Goal: Task Accomplishment & Management: Use online tool/utility

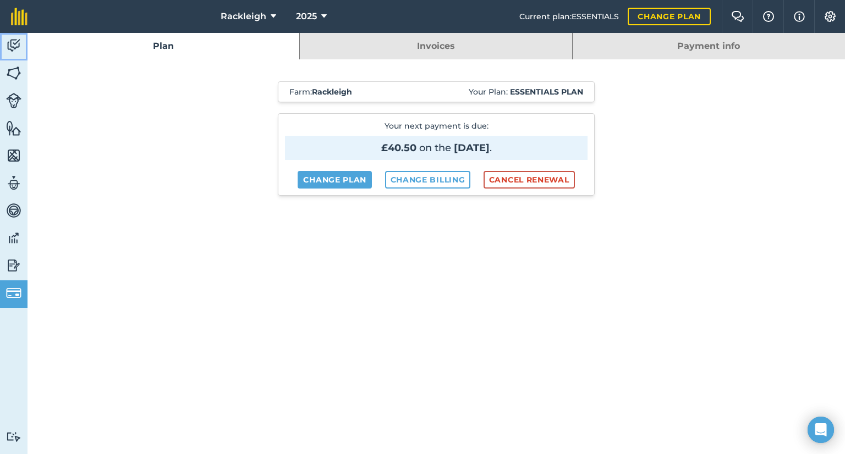
click at [15, 43] on img at bounding box center [13, 45] width 15 height 16
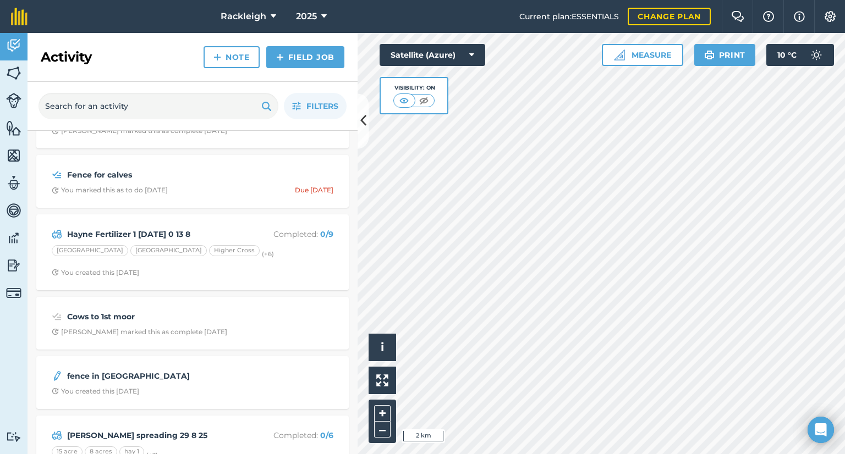
scroll to position [165, 0]
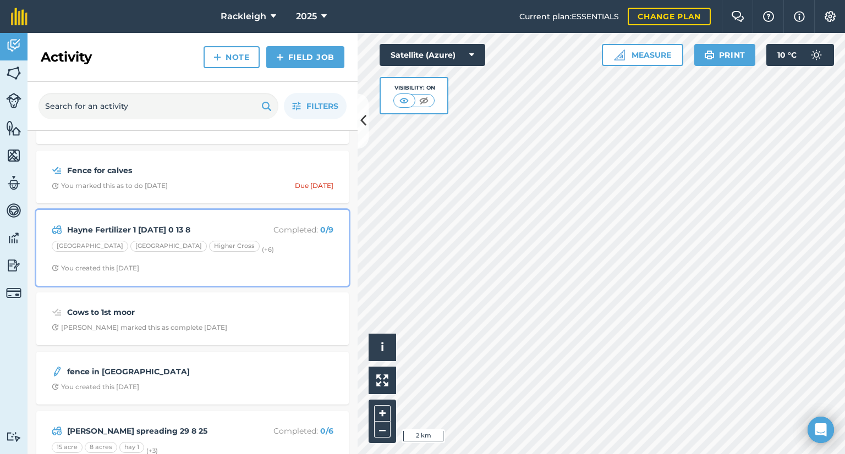
click at [244, 247] on div "[GEOGRAPHIC_DATA] [GEOGRAPHIC_DATA] (+ 6 )" at bounding box center [193, 248] width 282 height 14
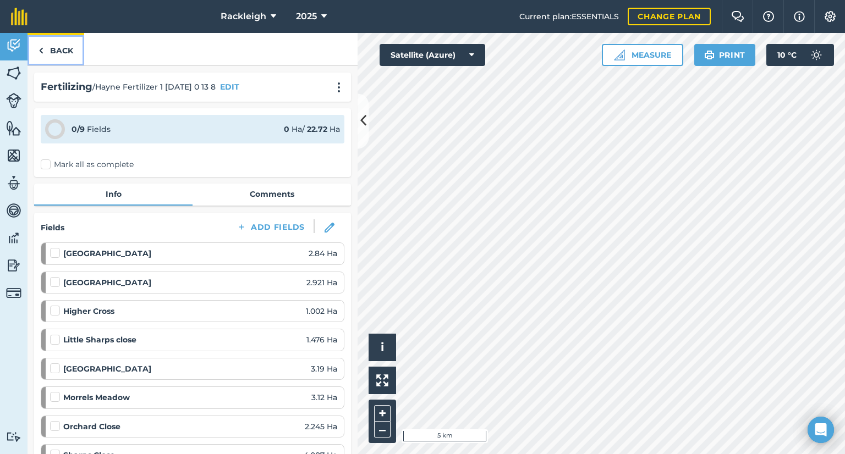
click at [42, 50] on img at bounding box center [40, 50] width 5 height 13
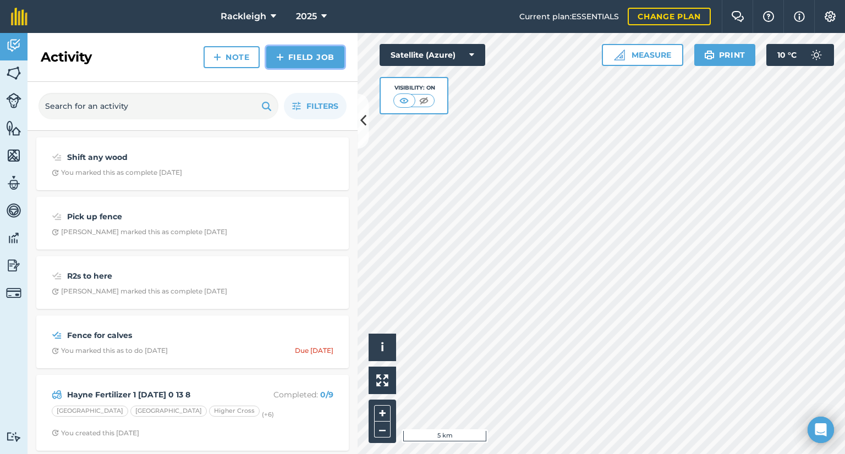
click at [287, 57] on link "Field Job" at bounding box center [305, 57] width 78 height 22
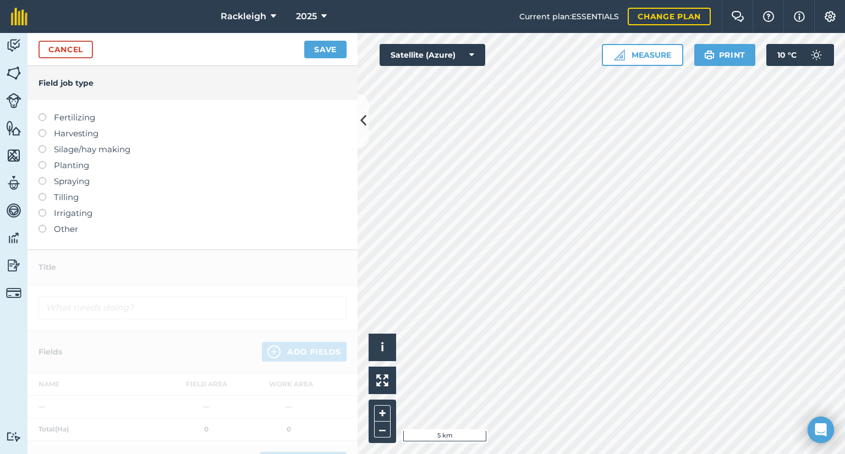
click at [42, 145] on label at bounding box center [45, 145] width 15 height 0
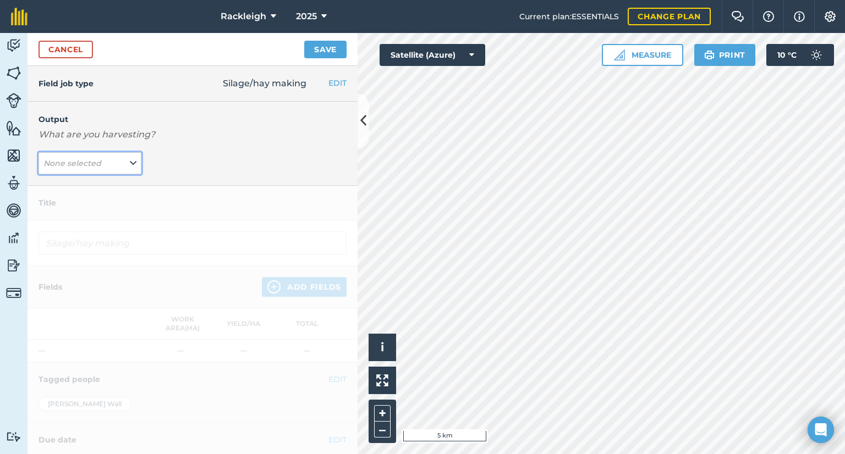
click at [122, 162] on button "None selected" at bounding box center [89, 163] width 103 height 22
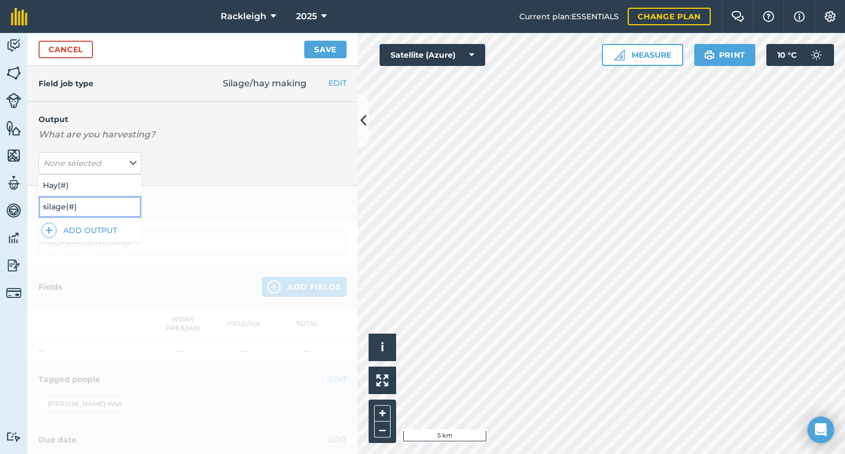
click at [62, 206] on button "silage ( # )" at bounding box center [89, 206] width 103 height 21
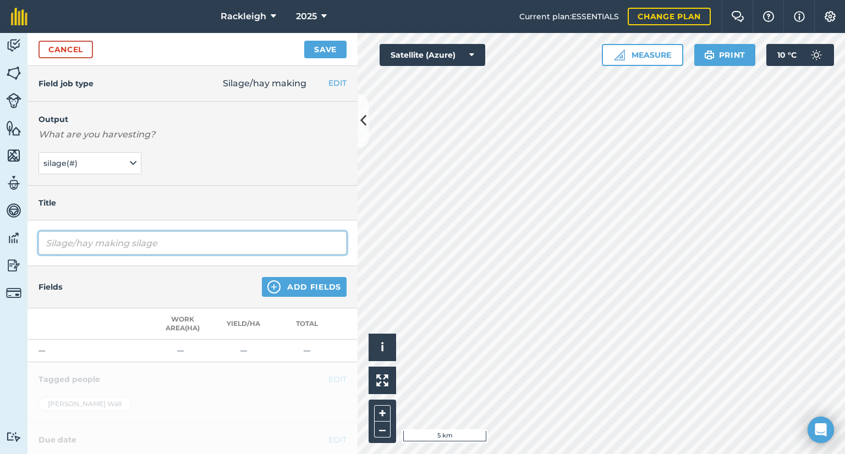
click at [196, 238] on input "Silage/hay making silage" at bounding box center [192, 243] width 308 height 23
type input "S"
type input "Silage [DATE] Hayne"
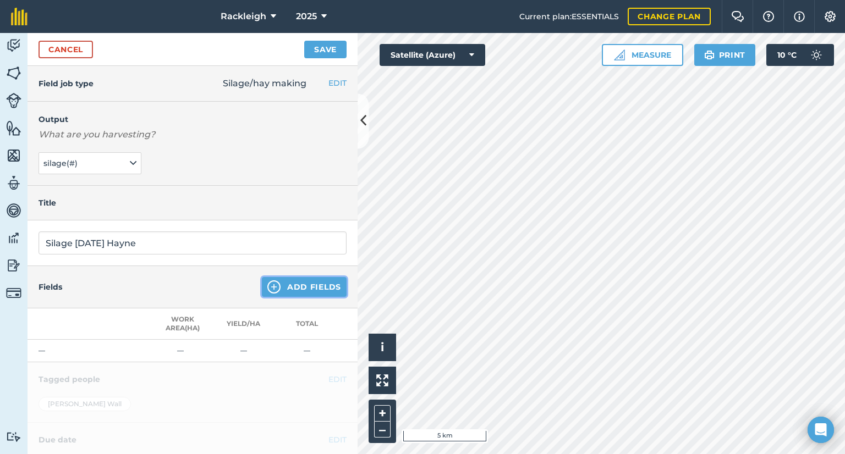
click at [299, 289] on button "Add Fields" at bounding box center [304, 287] width 85 height 20
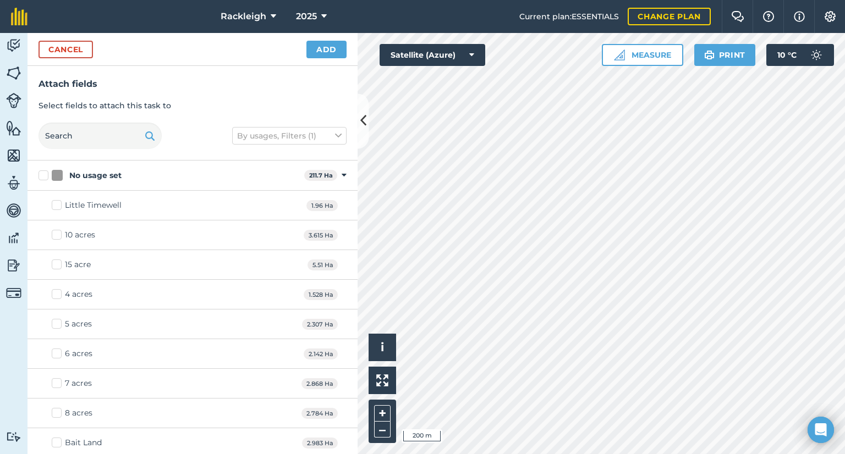
checkbox input "true"
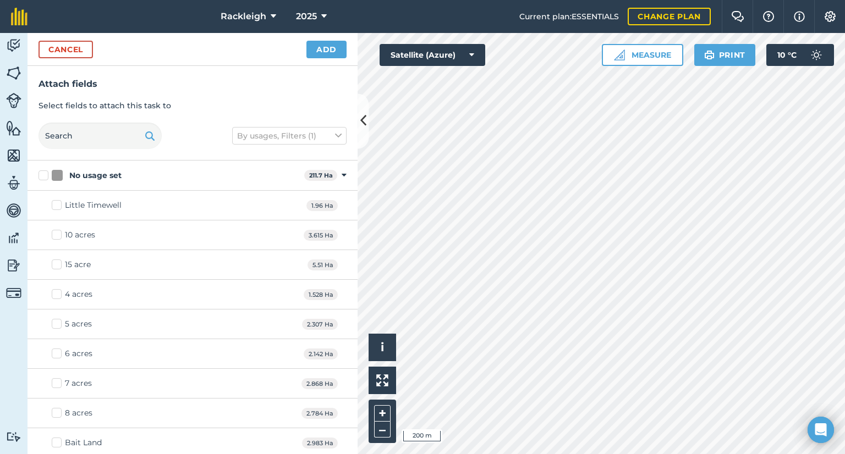
checkbox input "true"
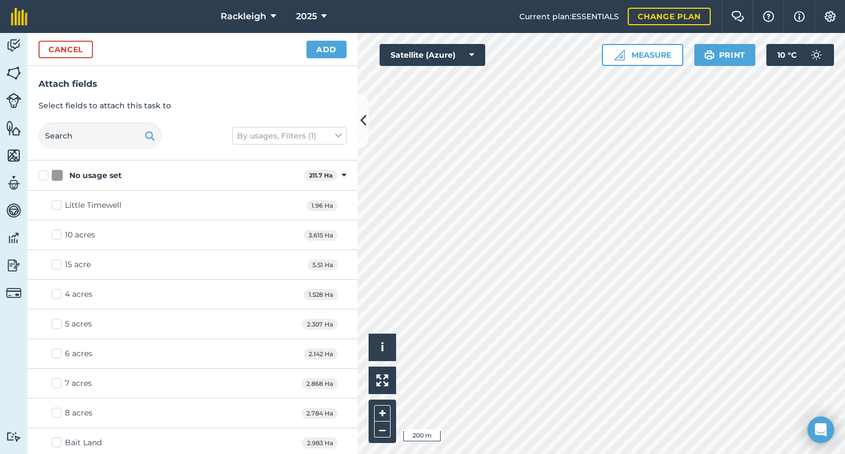
checkbox input "true"
click at [322, 47] on button "Add" at bounding box center [326, 50] width 40 height 18
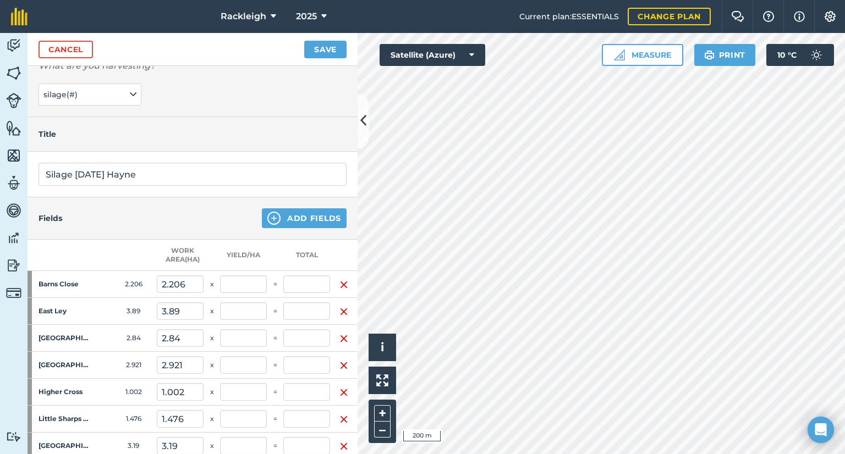
scroll to position [64, 0]
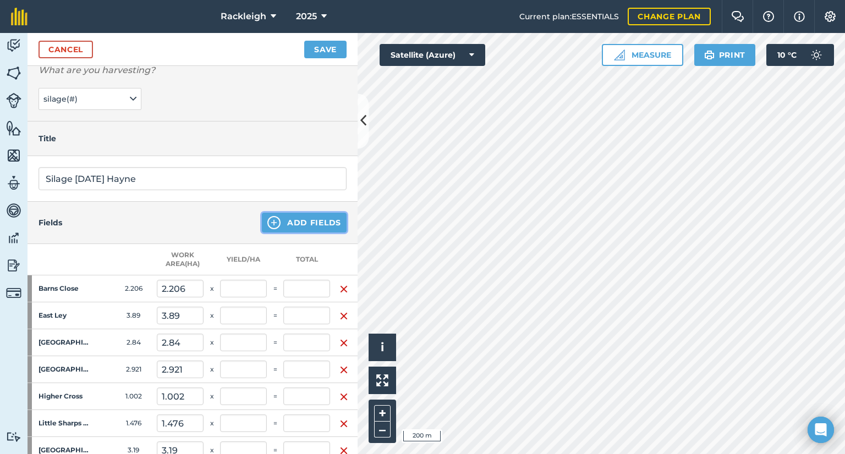
click at [295, 223] on button "Add Fields" at bounding box center [304, 223] width 85 height 20
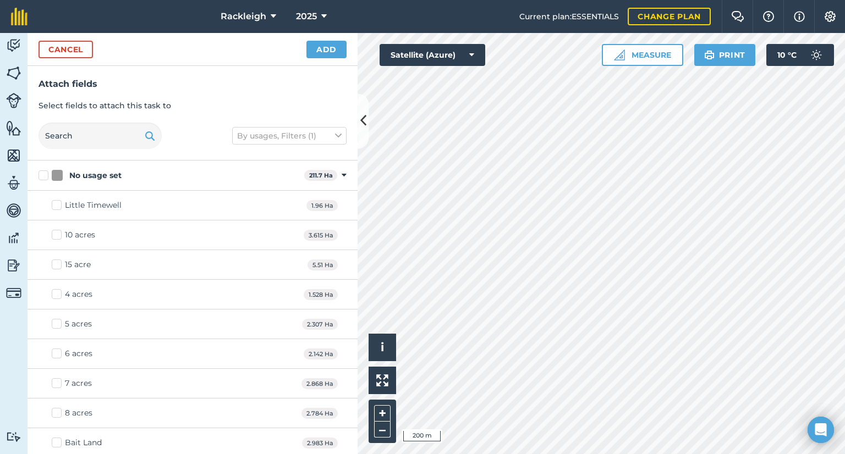
checkbox input "true"
click at [322, 51] on button "Add" at bounding box center [326, 50] width 40 height 18
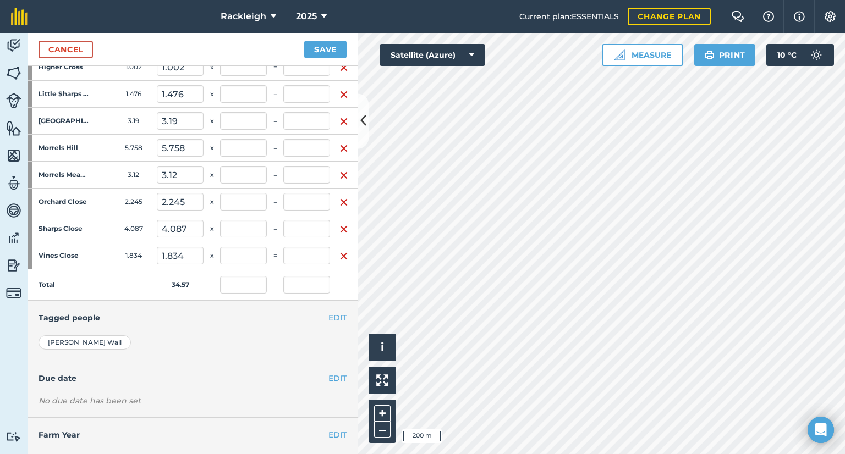
scroll to position [394, 0]
